Goal: Communication & Community: Answer question/provide support

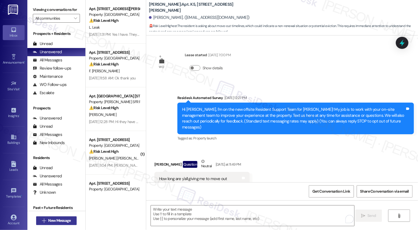
scroll to position [273, 0]
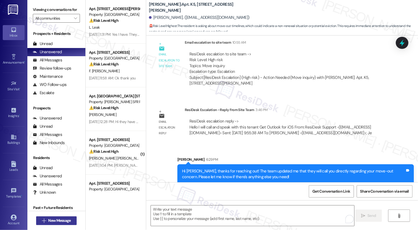
click at [59, 220] on span "New Message" at bounding box center [59, 221] width 22 height 6
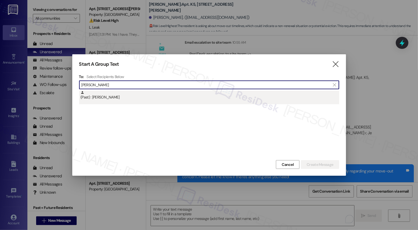
type input "lenin salazar"
click at [118, 97] on div "(Past) : Lenin Hernandez Salazar" at bounding box center [209, 96] width 258 height 10
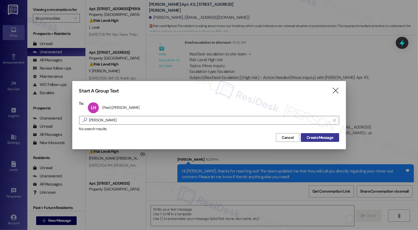
click at [311, 137] on span "Create Message" at bounding box center [319, 138] width 27 height 6
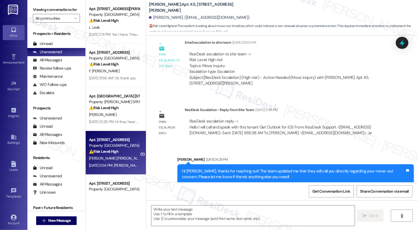
type textarea "Fetching suggested responses. Please feel free to read through the conversation…"
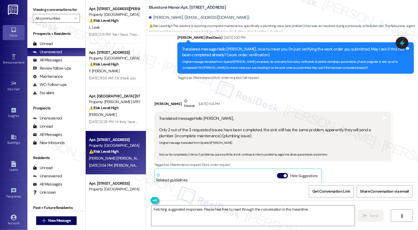
scroll to position [171, 0]
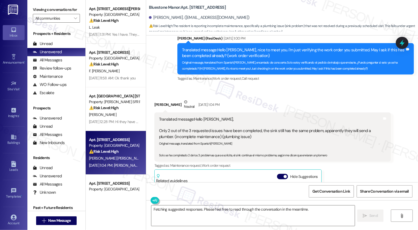
drag, startPoint x: 199, startPoint y: 8, endPoint x: 253, endPoint y: 9, distance: 53.9
click at [253, 10] on div "Bluestone Manor: Apt. 566-A, 59 Hurricane Shoals Rd NE" at bounding box center [203, 7] width 109 height 7
copy b "59 Hurricane Shoals Rd NE"
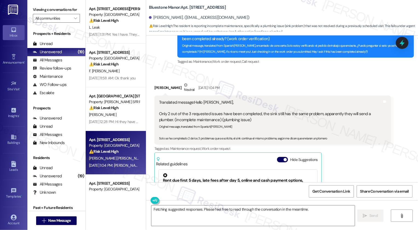
scroll to position [180, 0]
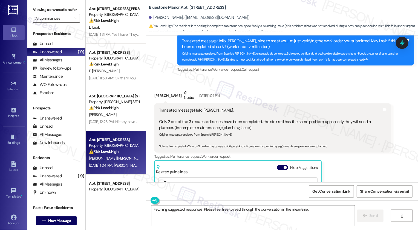
click at [179, 217] on textarea "Fetching suggested responses. Please feel free to read through the conversation…" at bounding box center [252, 216] width 203 height 21
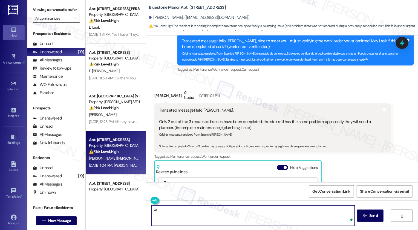
type textarea "t"
paste textarea "Service Request #11721"
click at [261, 216] on textarea "Thank you for the update! I do see that Service Request #11721" at bounding box center [252, 216] width 203 height 21
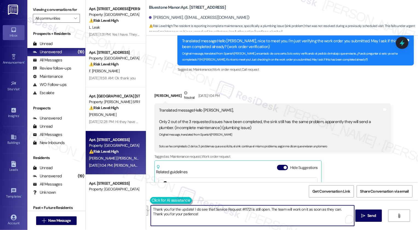
click at [151, 203] on button at bounding box center [171, 200] width 42 height 7
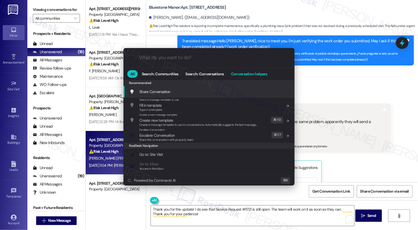
click at [249, 76] on span "Conversation helpers" at bounding box center [249, 74] width 36 height 4
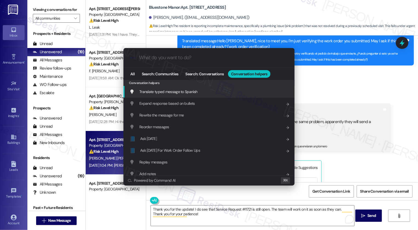
click at [159, 92] on span "Translate typed message to Spanish" at bounding box center [168, 91] width 58 height 5
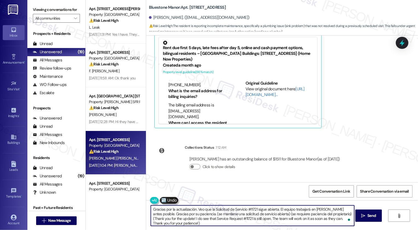
scroll to position [1, 0]
drag, startPoint x: 191, startPoint y: 212, endPoint x: 325, endPoint y: 214, distance: 134.3
click at [325, 214] on textarea "Gracias por la actualización. Veo que la Solicitud de Servicio #11721 sigue abi…" at bounding box center [252, 216] width 203 height 21
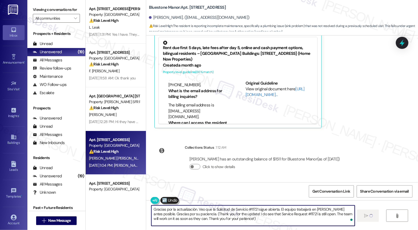
type textarea "Gracias por la actualización. Veo que la Solicitud de Servicio #11721 sigue abi…"
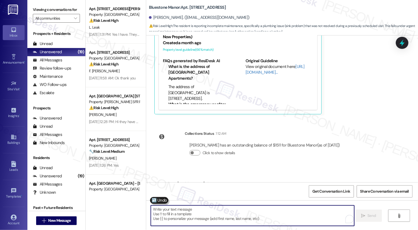
scroll to position [371, 0]
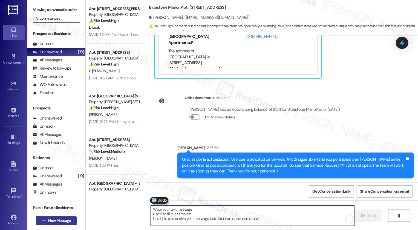
click at [62, 220] on span "New Message" at bounding box center [59, 221] width 22 height 6
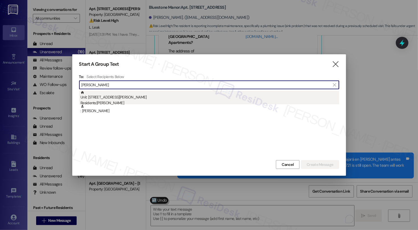
type input "lakisha"
click at [141, 99] on div "Unit: Unit C4 - 982 Smith Street Residents: Sayje Harris, Lakisha Leak" at bounding box center [209, 99] width 258 height 16
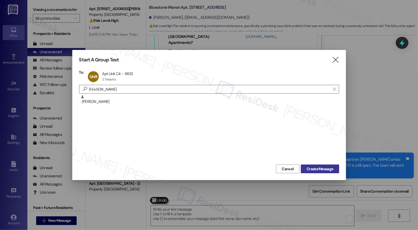
click at [325, 171] on span "Create Message" at bounding box center [319, 170] width 27 height 6
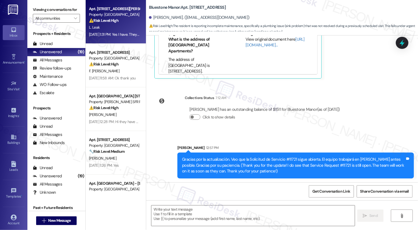
type textarea "Fetching suggested responses. Please feel free to read through the conversation…"
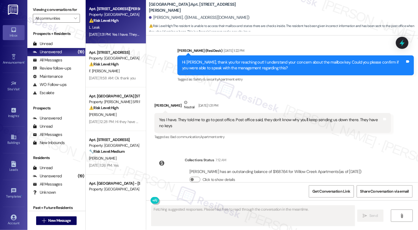
scroll to position [275, 0]
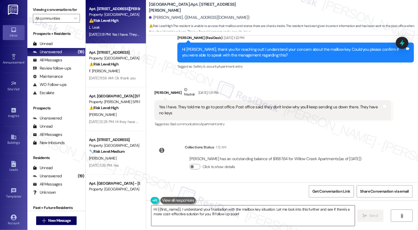
click at [204, 211] on textarea "Hi {{first_name}}, I understand your frustration with the mailbox key situation…" at bounding box center [252, 216] width 203 height 21
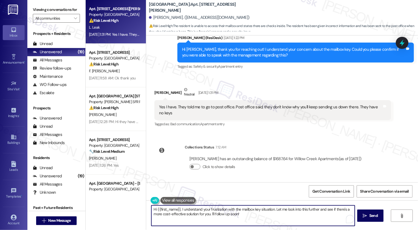
click at [235, 214] on textarea "Hi {{first_name}}, I understand your frustration with the mailbox key situation…" at bounding box center [252, 216] width 203 height 21
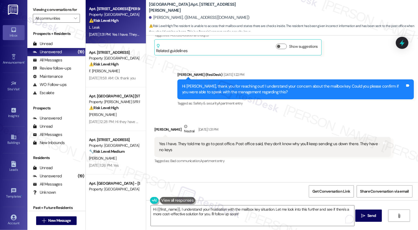
drag, startPoint x: 145, startPoint y: 7, endPoint x: 192, endPoint y: 7, distance: 46.2
click at [192, 7] on b "Willow Creek Apartments: Apt. Unit C4, 982 Smith Street" at bounding box center [203, 8] width 109 height 12
copy b "[GEOGRAPHIC_DATA]:"
copy b "Willow Creek Apartments"
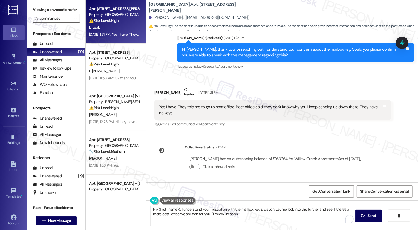
click at [173, 213] on textarea "Hi {{first_name}}, I understand your frustration with the mailbox key situation…" at bounding box center [252, 216] width 203 height 21
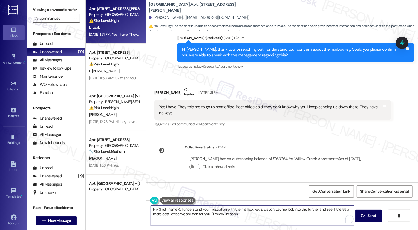
click at [197, 215] on textarea "Hi {{first_name}}, I understand your frustration with the mailbox key situation…" at bounding box center [252, 216] width 203 height 21
type textarea "Thank you for bringing this up, {{first_name}}! I'll check with the office and …"
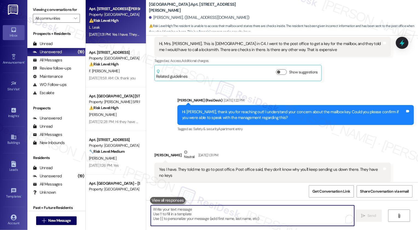
scroll to position [224, 0]
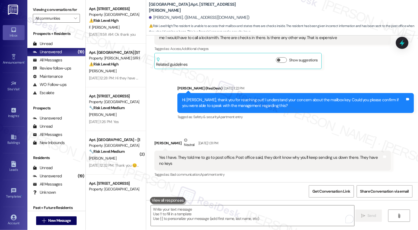
click at [307, 100] on div "Hi [PERSON_NAME], thank you for reaching out! I understand your concern about t…" at bounding box center [293, 103] width 223 height 12
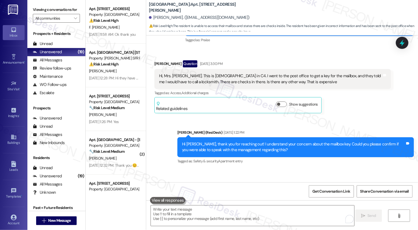
click at [289, 75] on div "Hi, Mrs. [PERSON_NAME]. This is [DEMOGRAPHIC_DATA] in C4. I went to the post of…" at bounding box center [270, 79] width 223 height 12
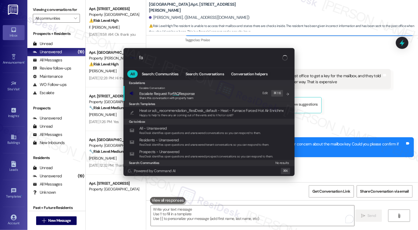
type input "faq"
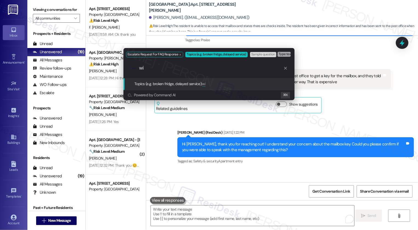
type input "w"
type input "Willow Creek: mailbox key"
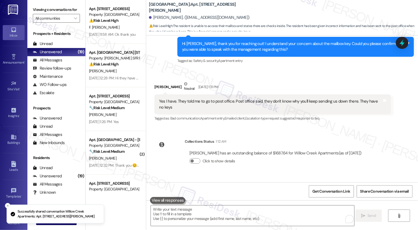
scroll to position [321, 0]
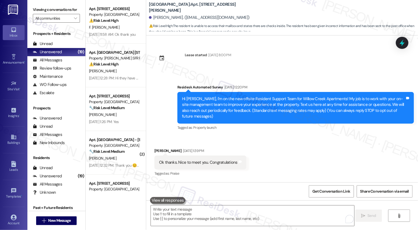
scroll to position [321, 0]
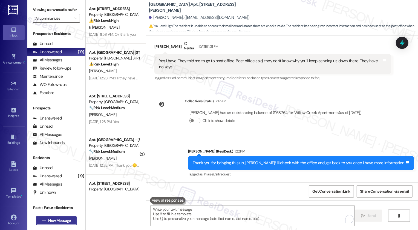
click at [63, 221] on span "New Message" at bounding box center [59, 221] width 22 height 6
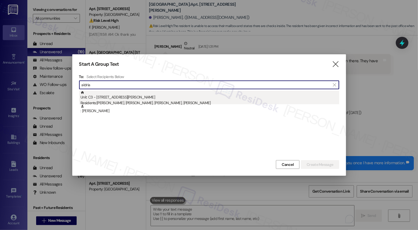
type input "aldria"
click at [130, 103] on div "Residents: [PERSON_NAME], [PERSON_NAME], [PERSON_NAME], [PERSON_NAME]" at bounding box center [209, 103] width 258 height 6
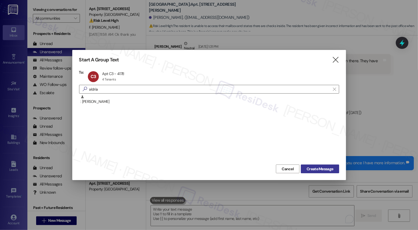
click at [332, 171] on span "Create Message" at bounding box center [319, 170] width 27 height 6
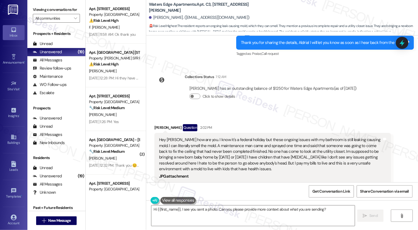
scroll to position [1321, 0]
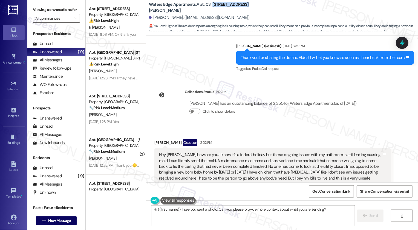
drag, startPoint x: 208, startPoint y: 7, endPoint x: 267, endPoint y: 3, distance: 58.4
click at [267, 4] on div "Waters Edge Apartments: Apt. C3, [STREET_ADDRESS][PERSON_NAME][PERSON_NAME]. ([…" at bounding box center [283, 16] width 269 height 30
drag, startPoint x: 208, startPoint y: 8, endPoint x: 238, endPoint y: 9, distance: 29.5
click at [238, 9] on div "Waters Edge Apartments: Apt. C3, [STREET_ADDRESS][PERSON_NAME]" at bounding box center [203, 7] width 109 height 7
copy b "[STREET_ADDRESS][PERSON_NAME]"
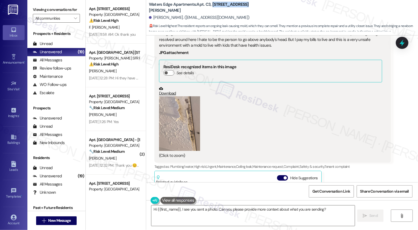
scroll to position [1543, 0]
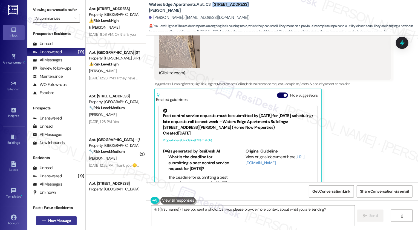
click at [65, 218] on span "New Message" at bounding box center [59, 221] width 22 height 6
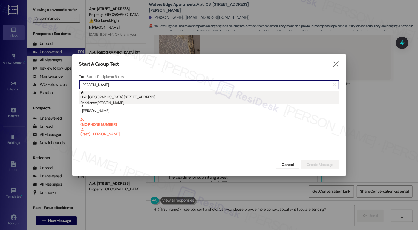
type input "[PERSON_NAME]"
click at [109, 98] on div "Unit: [GEOGRAPHIC_DATA] [STREET_ADDRESS] Residents: [PERSON_NAME]" at bounding box center [209, 99] width 258 height 16
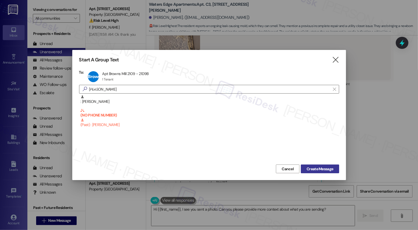
click at [323, 168] on span "Create Message" at bounding box center [319, 170] width 27 height 6
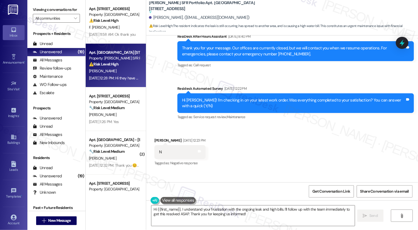
scroll to position [2121, 0]
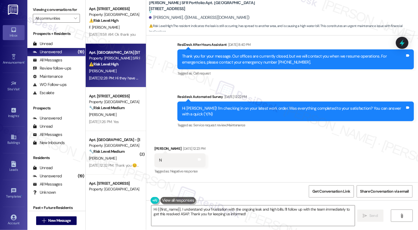
drag, startPoint x: 220, startPoint y: 2, endPoint x: 223, endPoint y: 9, distance: 7.6
click at [223, 9] on b "[PERSON_NAME] SFR Portfolio: Apt. Browns Mill [STREET_ADDRESS] Suggested action…" at bounding box center [203, 7] width 109 height 15
copy b "[STREET_ADDRESS]"
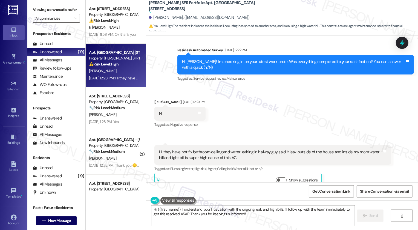
scroll to position [2160, 0]
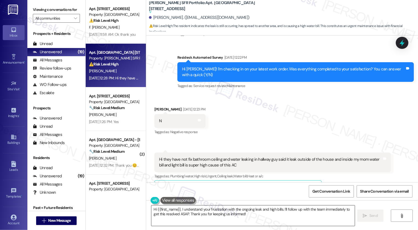
click at [171, 215] on textarea "Hi {{first_name}}, I understand your frustration with the ongoing leak and high…" at bounding box center [252, 216] width 203 height 21
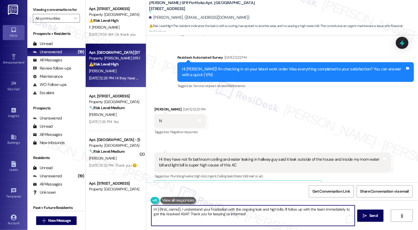
click at [205, 209] on textarea "Hi {{first_name}}, I understand your frustration with the ongoing leak and high…" at bounding box center [252, 216] width 203 height 21
drag, startPoint x: 179, startPoint y: 210, endPoint x: 242, endPoint y: 226, distance: 64.6
click at [242, 226] on textarea "Hi {{first_name}}, I understand your frustration with the ongoing leak and high…" at bounding box center [252, 216] width 203 height 21
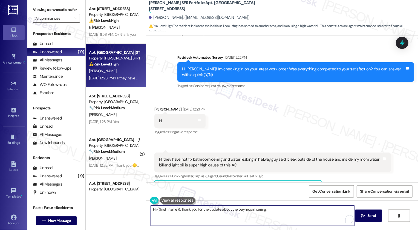
click at [243, 210] on textarea "Hi {{first_name}}, thank you for the update about the bayhroom ceiling." at bounding box center [252, 216] width 203 height 21
click at [241, 209] on textarea "Hi {{first_name}}, thank you for the update about the bayhroom ceiling." at bounding box center [252, 216] width 203 height 21
click at [275, 211] on textarea "Hi {{first_name}}, thank you for the update about the bathroom ceiling." at bounding box center [252, 216] width 203 height 21
paste textarea "Work Order #11801-1"
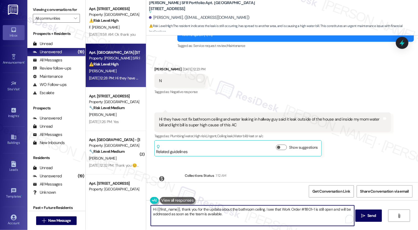
scroll to position [2205, 0]
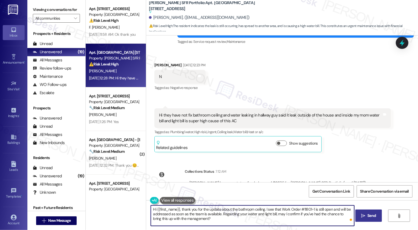
type textarea "Hi {{first_name}}, thank you for the update about the bathroom ceiling. I see t…"
click at [361, 217] on icon "" at bounding box center [363, 216] width 4 height 4
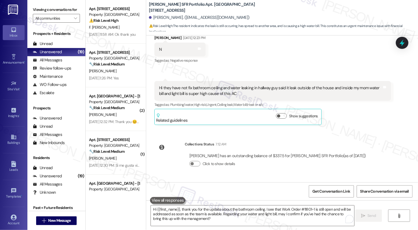
scroll to position [2254, 0]
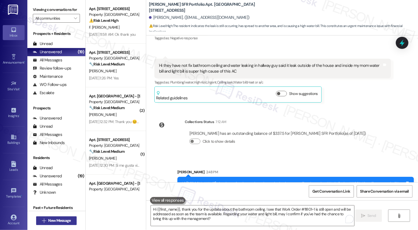
click at [60, 220] on span "New Message" at bounding box center [59, 221] width 22 height 6
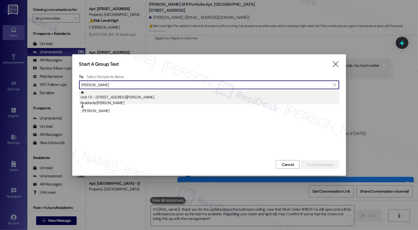
type input "[PERSON_NAME]"
click at [125, 99] on div "Unit: O1 - [STREET_ADDRESS][PERSON_NAME] Residents: [PERSON_NAME]" at bounding box center [209, 99] width 258 height 16
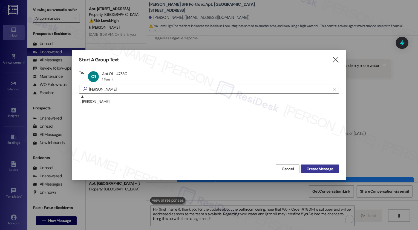
click at [312, 170] on span "Create Message" at bounding box center [319, 170] width 27 height 6
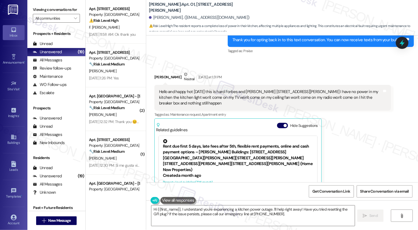
scroll to position [336, 0]
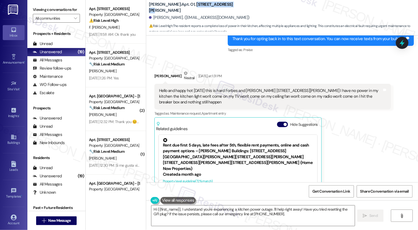
drag, startPoint x: 177, startPoint y: 7, endPoint x: 212, endPoint y: 10, distance: 35.4
click at [212, 10] on div "[PERSON_NAME]: Apt. O1, [STREET_ADDRESS][PERSON_NAME]" at bounding box center [203, 7] width 109 height 7
copy b "[STREET_ADDRESS][PERSON_NAME]"
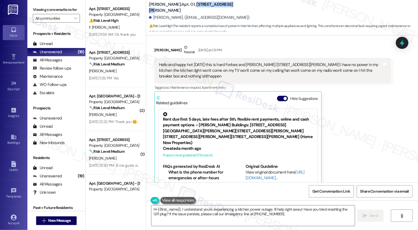
scroll to position [325, 0]
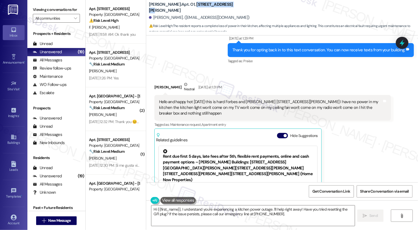
click at [156, 82] on div "[PERSON_NAME] Neutral [DATE] at 1:31 PM" at bounding box center [272, 88] width 236 height 13
copy div "[PERSON_NAME]"
click at [168, 209] on textarea "Hi {{first_name}}, I understand you're experiencing a kitchen power outage. I'l…" at bounding box center [252, 216] width 203 height 21
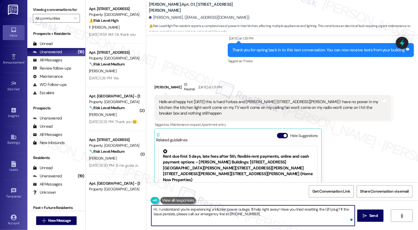
paste textarea "[PERSON_NAME]"
drag, startPoint x: 167, startPoint y: 209, endPoint x: 307, endPoint y: 223, distance: 140.9
click at [307, 223] on textarea "Hi [PERSON_NAME], I understand you're experiencing a kitchen power outage. I'll…" at bounding box center [252, 216] width 203 height 21
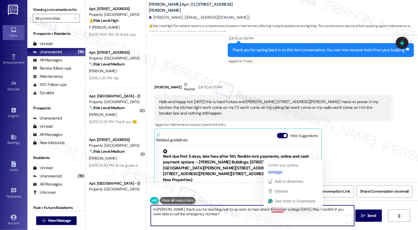
click at [271, 209] on textarea "Hi [PERSON_NAME], thank you for reaching out! I'm so sorry to hear about the po…" at bounding box center [252, 216] width 203 height 21
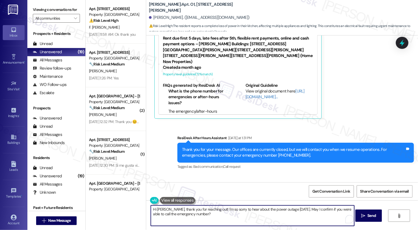
scroll to position [480, 0]
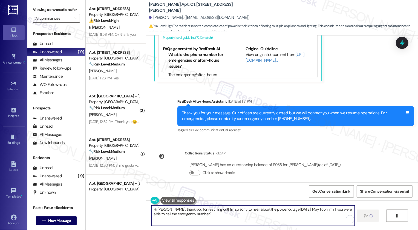
type textarea "Hi [PERSON_NAME], thank you for reaching out! I'm so sorry to hear about the po…"
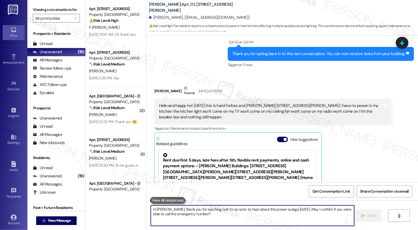
scroll to position [524, 0]
